Goal: Ask a question

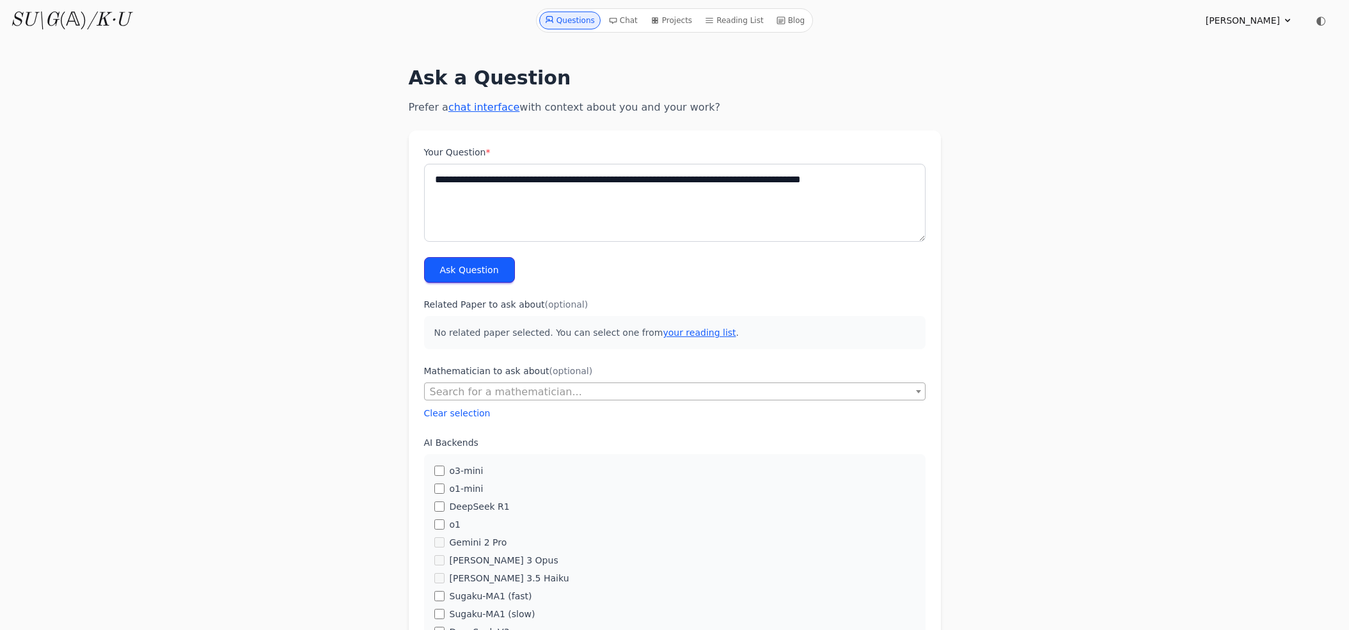
type textarea "**********"
click at [475, 271] on button "Ask Question" at bounding box center [469, 270] width 91 height 26
